Goal: Find specific page/section: Find specific page/section

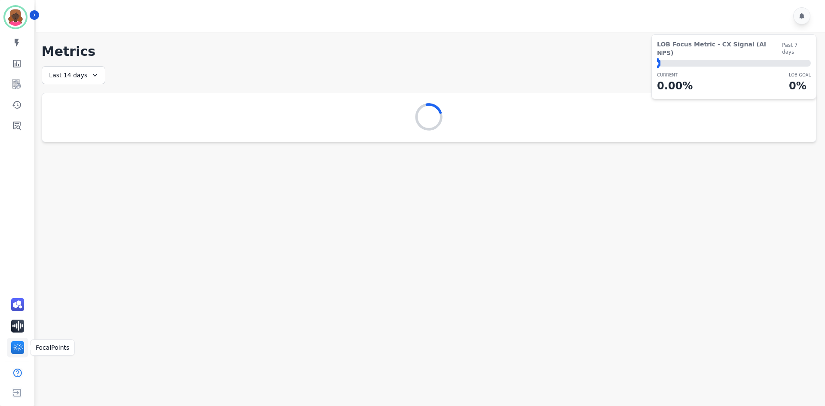
click at [16, 343] on img "Sidebar" at bounding box center [17, 347] width 13 height 13
click at [16, 134] on link "Sidebar" at bounding box center [17, 125] width 33 height 17
